Goal: Task Accomplishment & Management: Complete application form

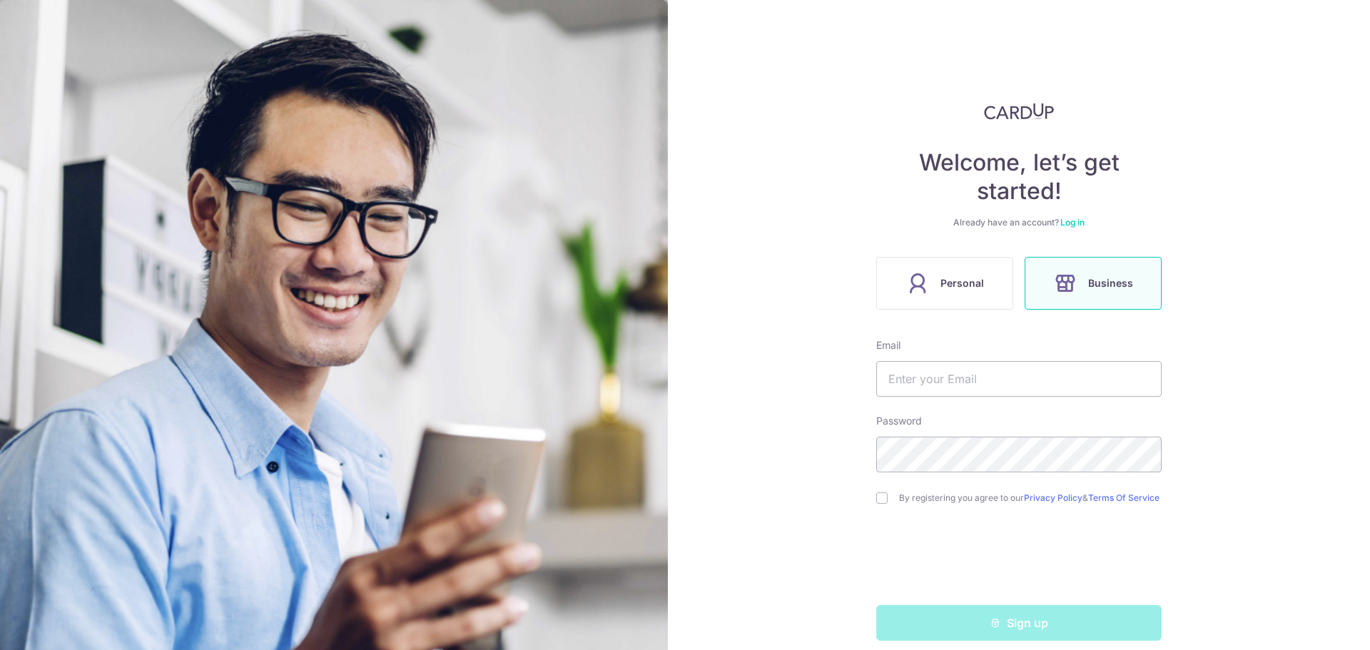
scroll to position [19, 0]
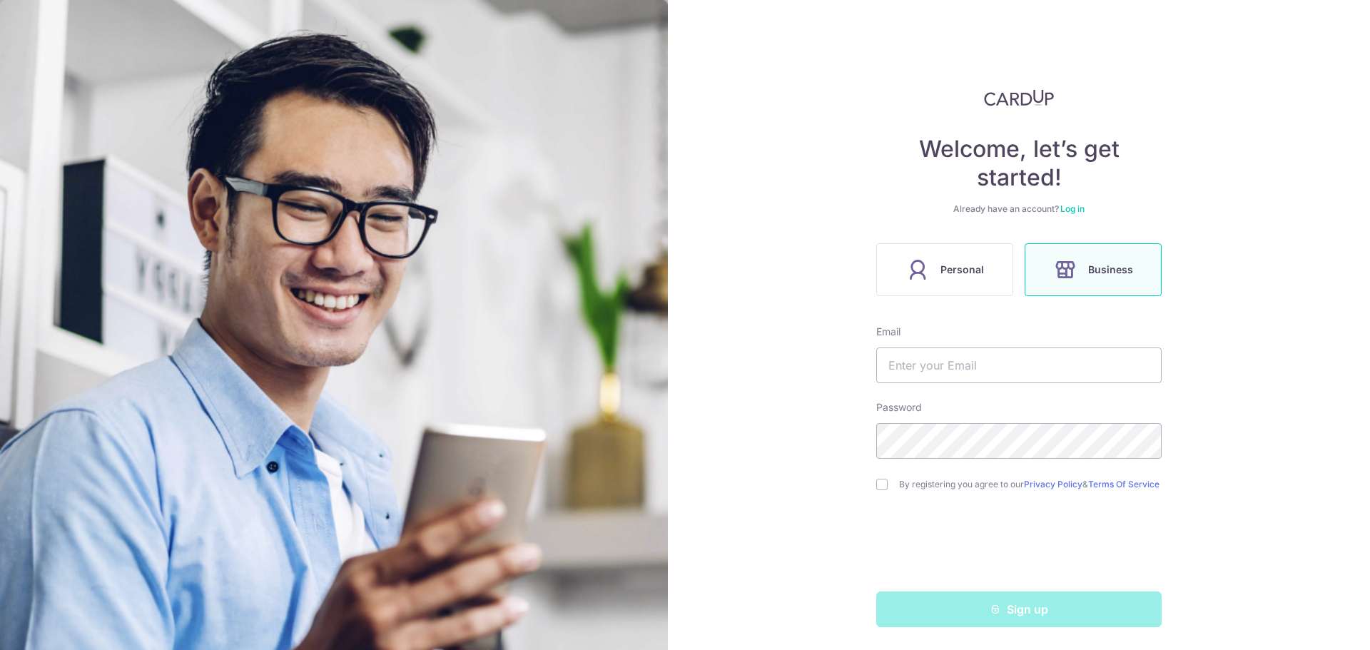
click at [1065, 263] on icon at bounding box center [1065, 269] width 23 height 23
click at [917, 365] on input "text" at bounding box center [1018, 365] width 285 height 36
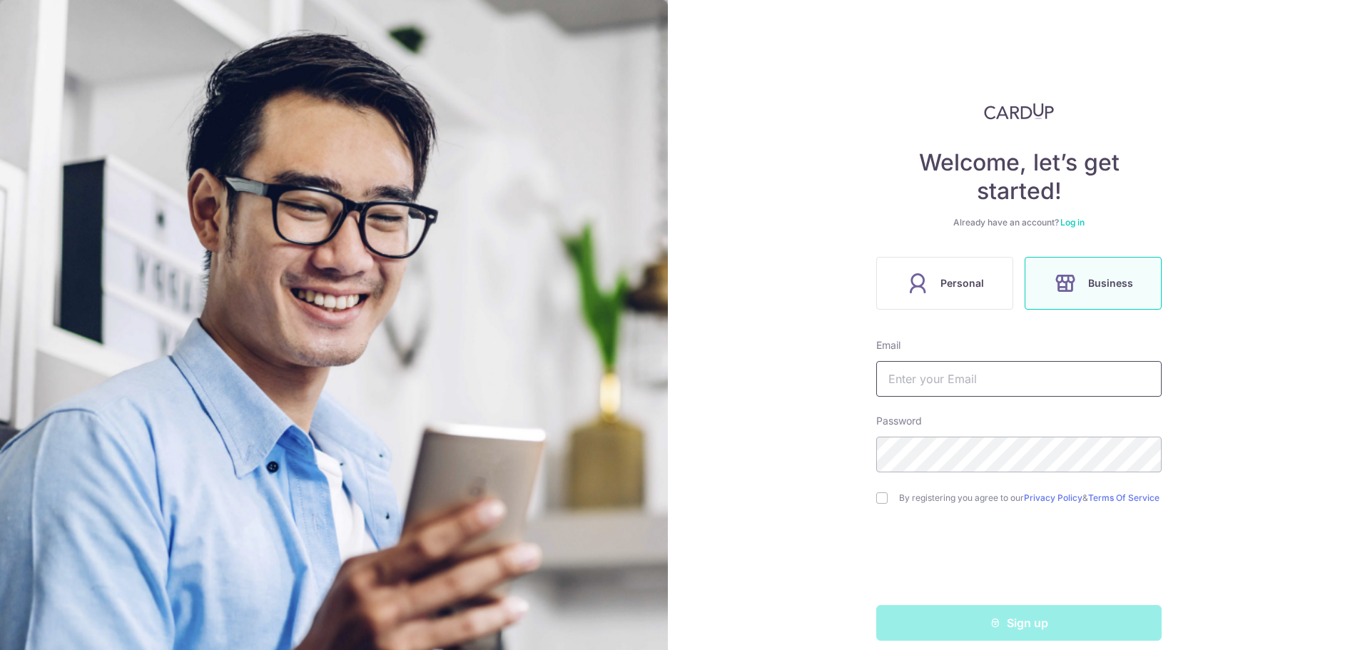
click at [917, 365] on input "text" at bounding box center [1018, 379] width 285 height 36
type input "nellyhamid@gmail.com"
click at [876, 499] on input "checkbox" at bounding box center [881, 497] width 11 height 11
checkbox input "true"
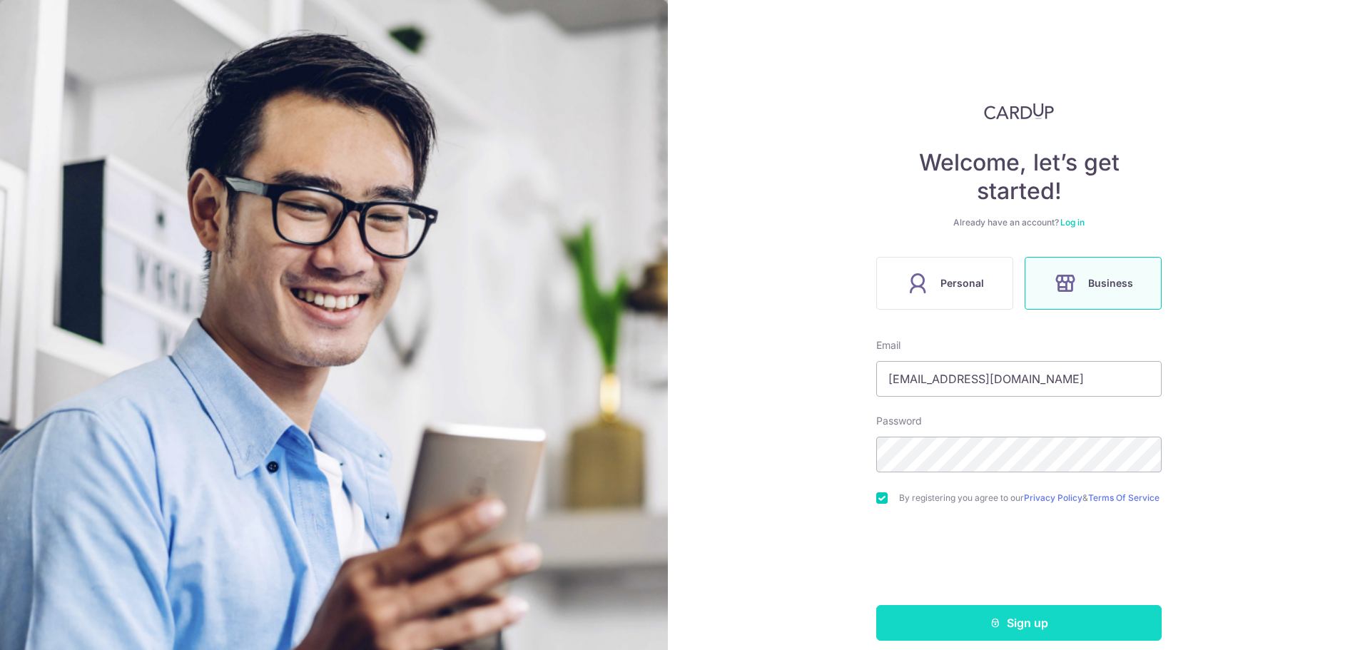
click at [981, 630] on button "Sign up" at bounding box center [1018, 623] width 285 height 36
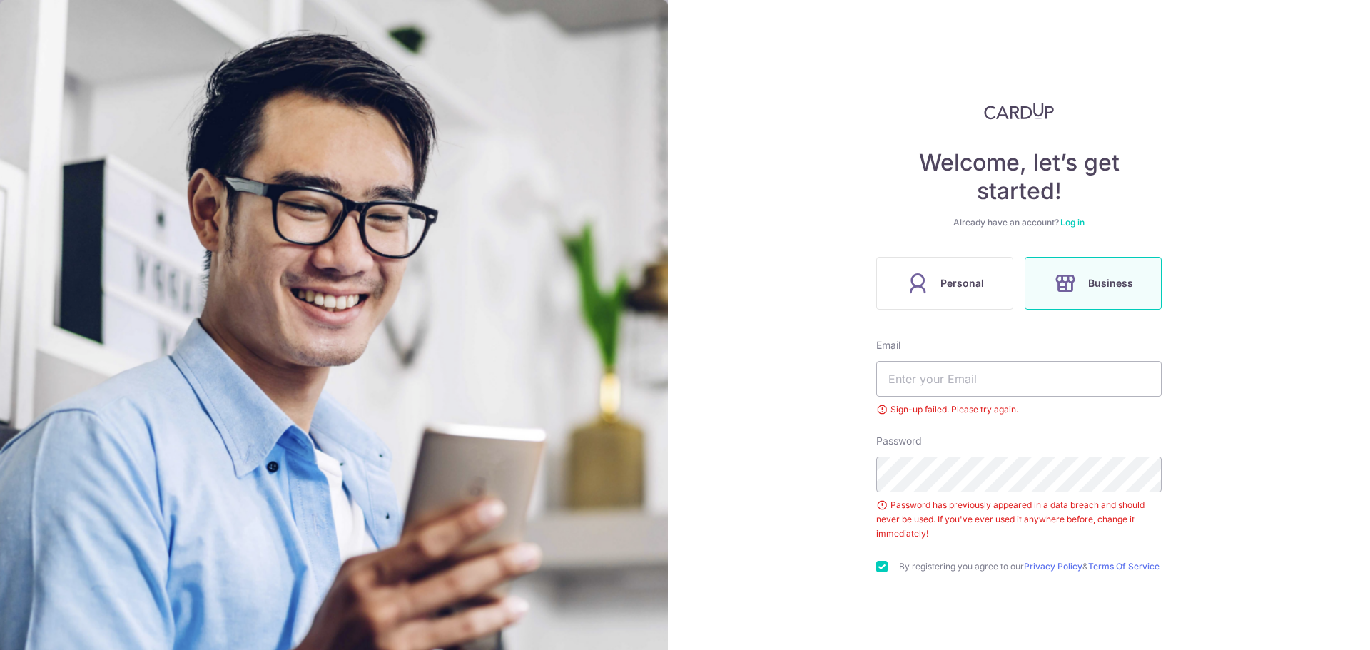
scroll to position [88, 0]
